Goal: Find specific page/section: Find specific page/section

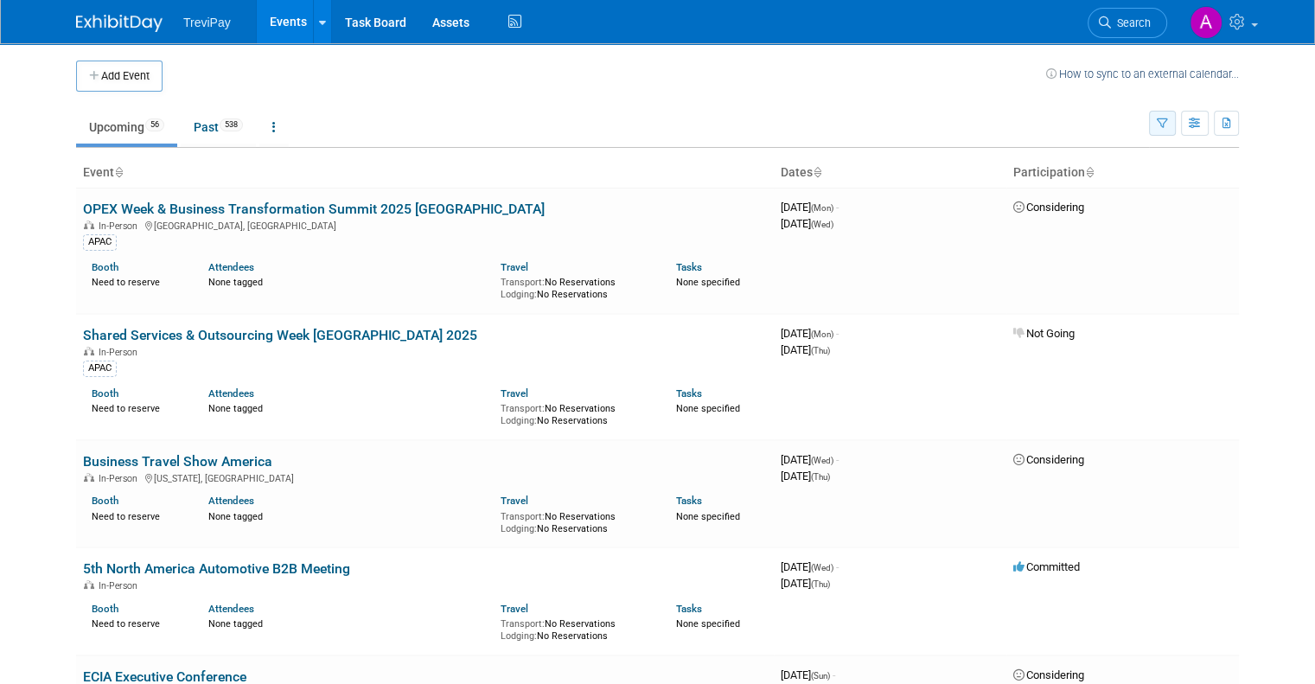
click at [1167, 131] on button "button" at bounding box center [1162, 123] width 27 height 25
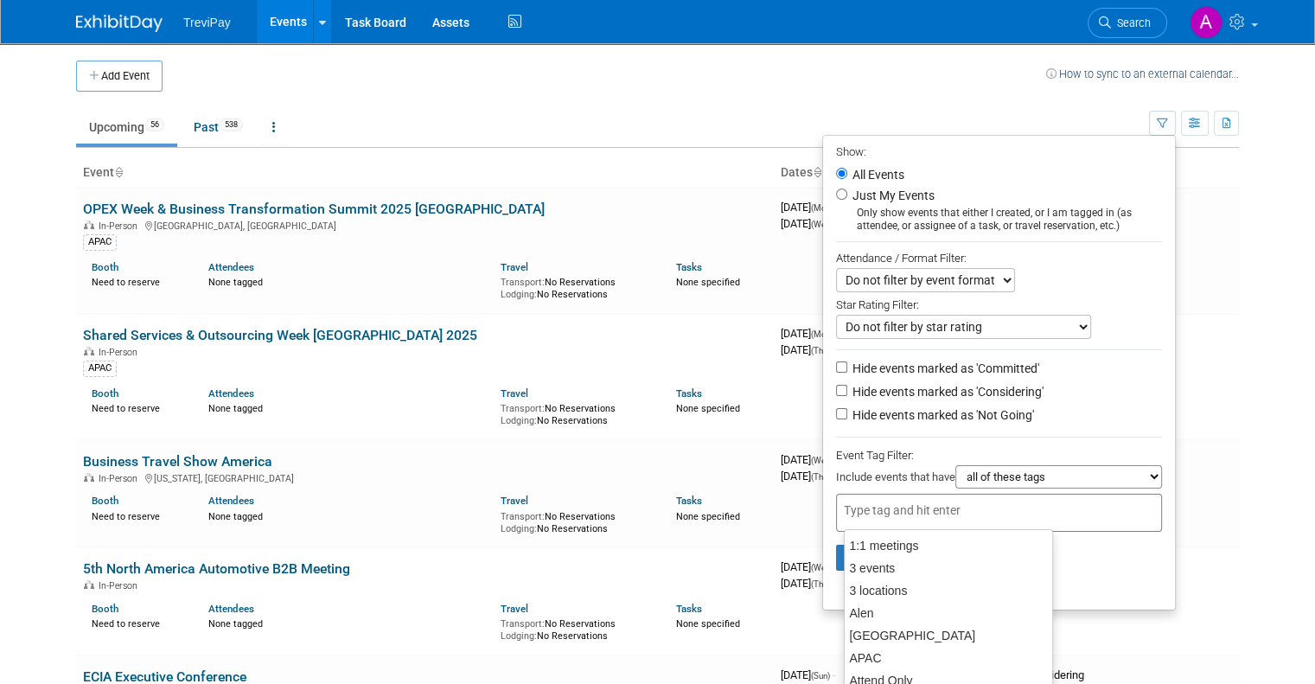
click at [933, 514] on input "text" at bounding box center [913, 509] width 138 height 17
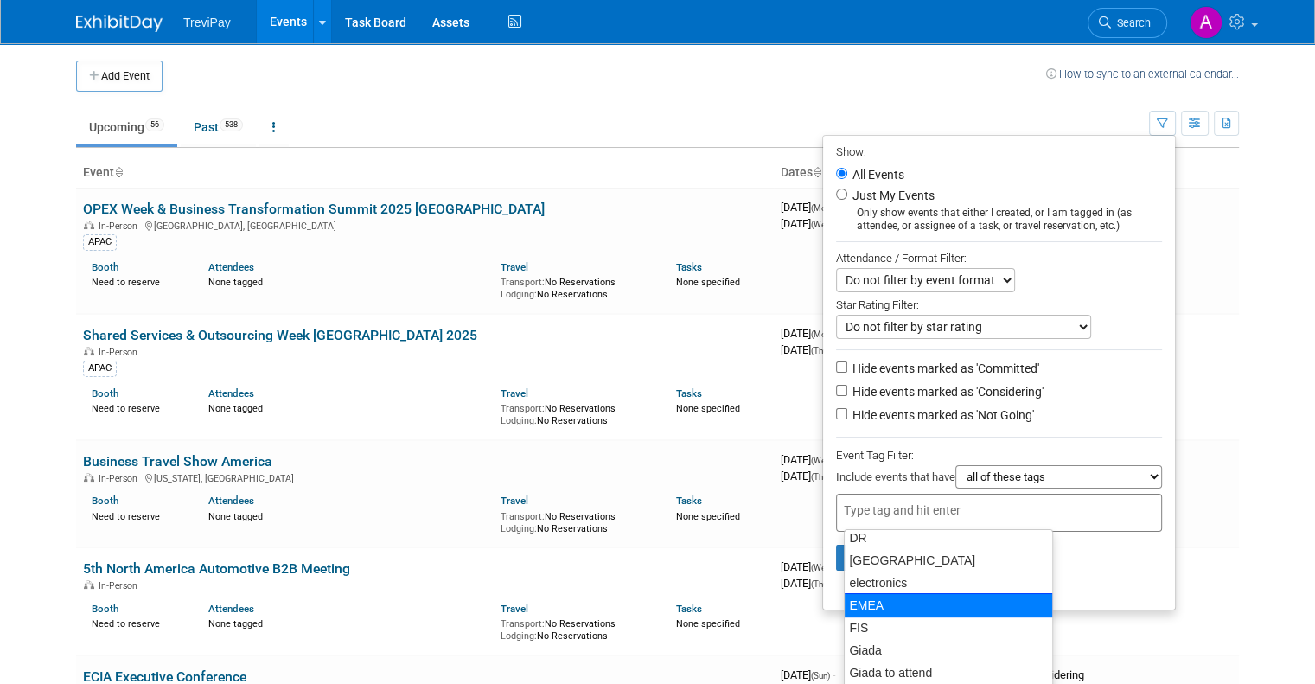
click at [911, 598] on div "EMEA" at bounding box center [948, 605] width 209 height 24
type input "EMEA"
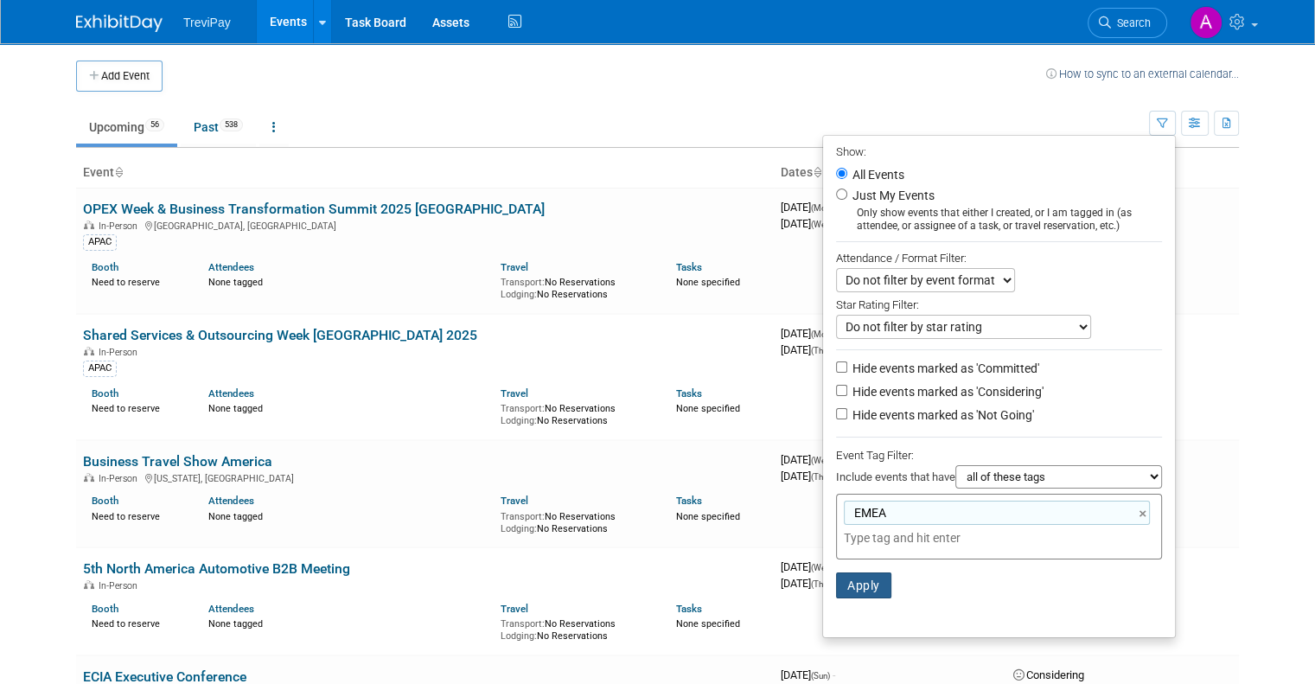
click at [879, 584] on button "Apply" at bounding box center [863, 585] width 55 height 26
